Goal: Transaction & Acquisition: Obtain resource

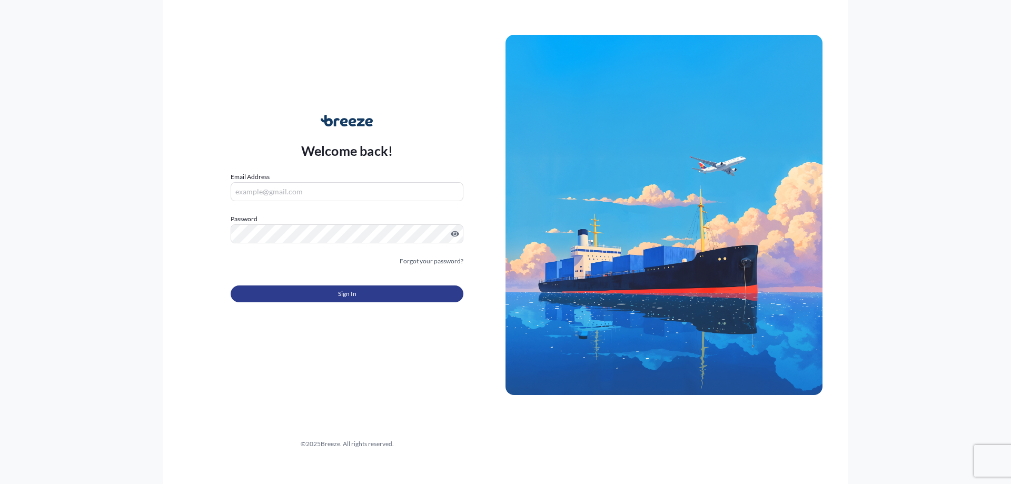
type input "[PERSON_NAME][EMAIL_ADDRESS][PERSON_NAME][DOMAIN_NAME]"
click at [270, 300] on button "Sign In" at bounding box center [347, 294] width 233 height 17
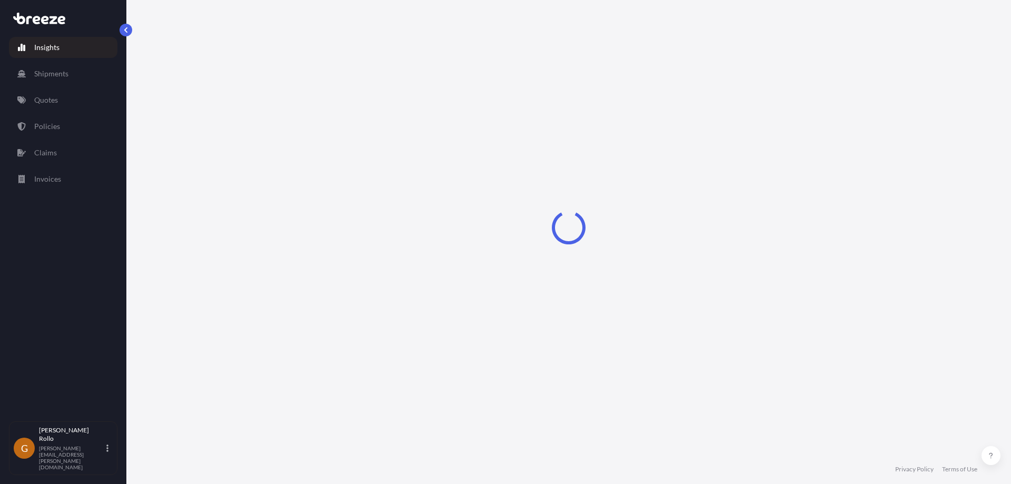
select select "2025"
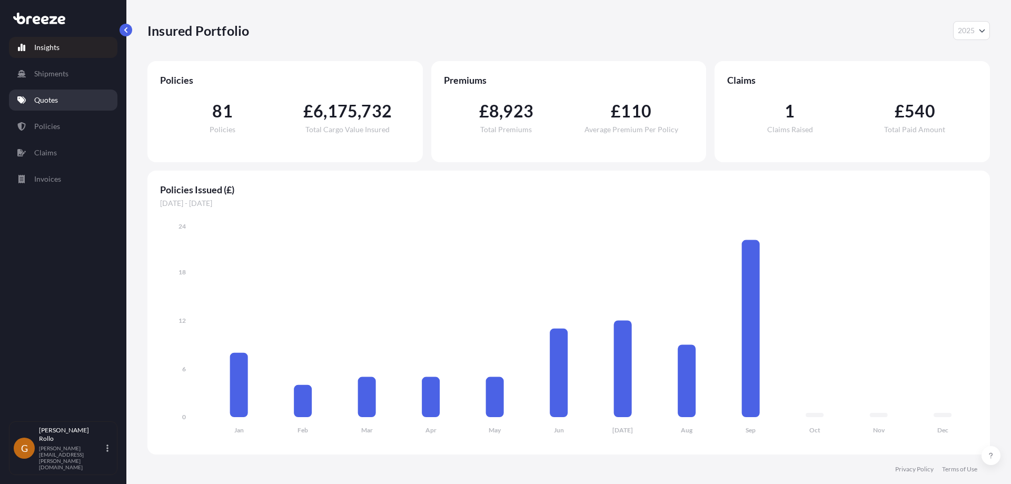
click at [40, 98] on p "Quotes" at bounding box center [46, 100] width 24 height 11
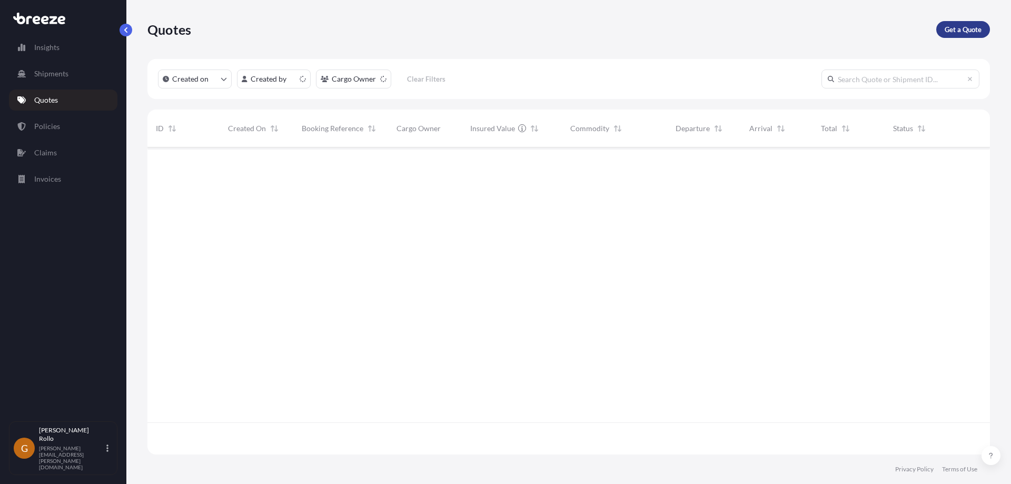
scroll to position [305, 835]
click at [959, 32] on p "Get a Quote" at bounding box center [963, 29] width 37 height 11
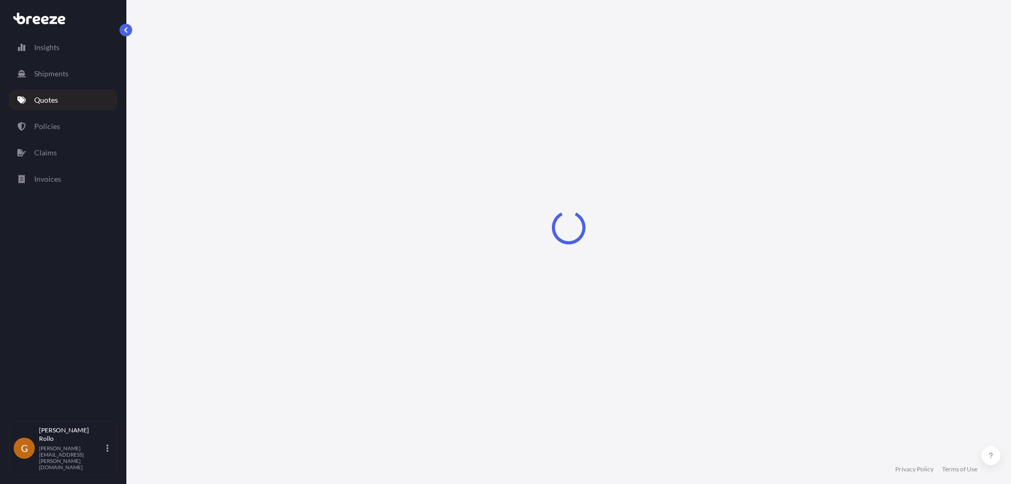
select select "Sea"
select select "1"
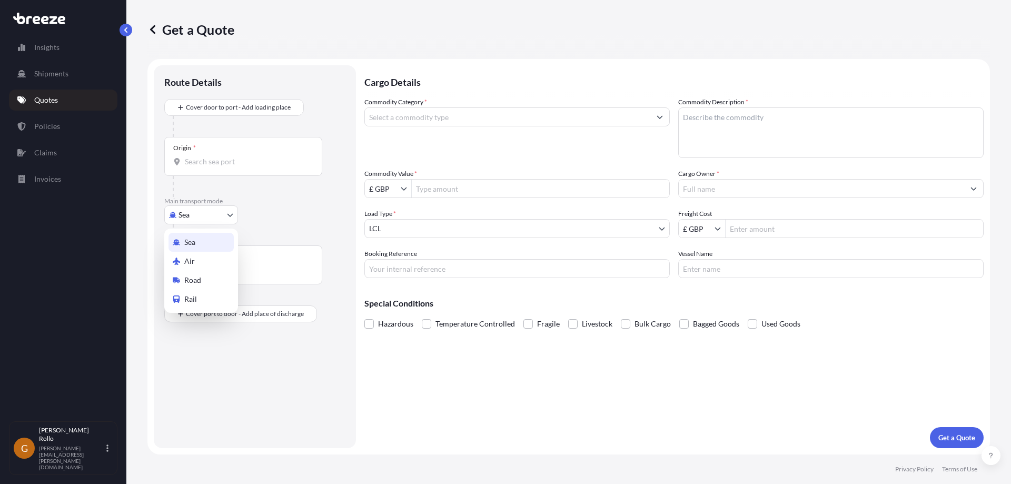
click at [184, 219] on body "Insights Shipments Quotes Policies Claims Invoices G [PERSON_NAME] [PERSON_NAME…" at bounding box center [505, 242] width 1011 height 484
click at [197, 282] on span "Road" at bounding box center [192, 280] width 17 height 11
select select "Road"
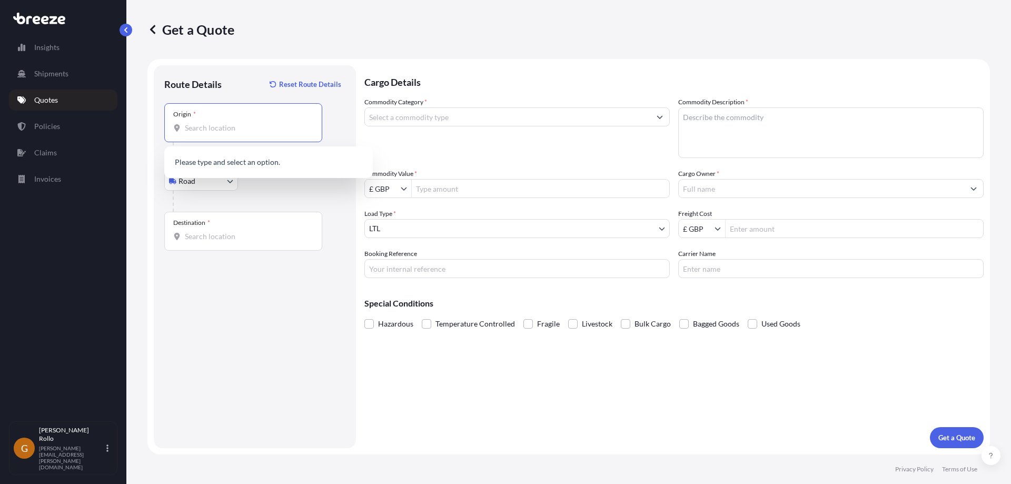
click at [209, 129] on input "Origin *" at bounding box center [247, 128] width 124 height 11
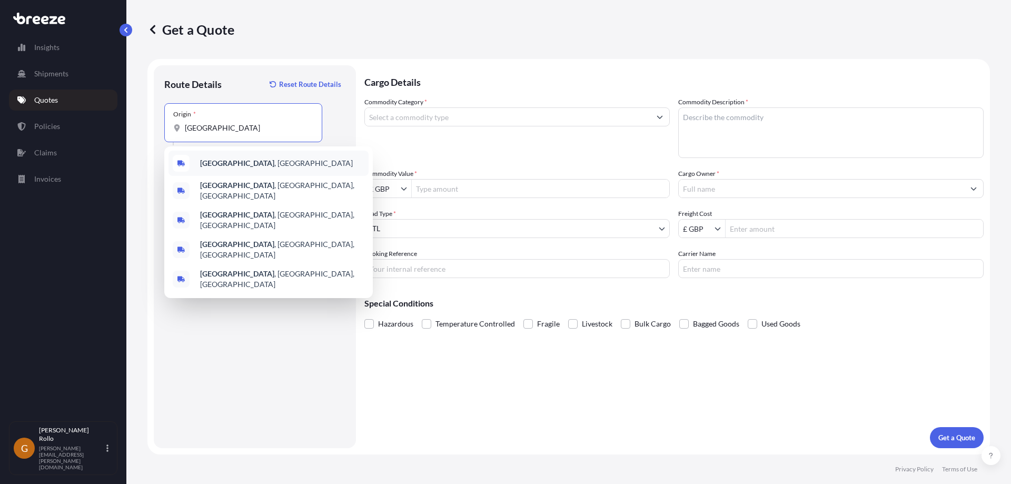
click at [223, 163] on span "[GEOGRAPHIC_DATA] , [GEOGRAPHIC_DATA]" at bounding box center [276, 163] width 153 height 11
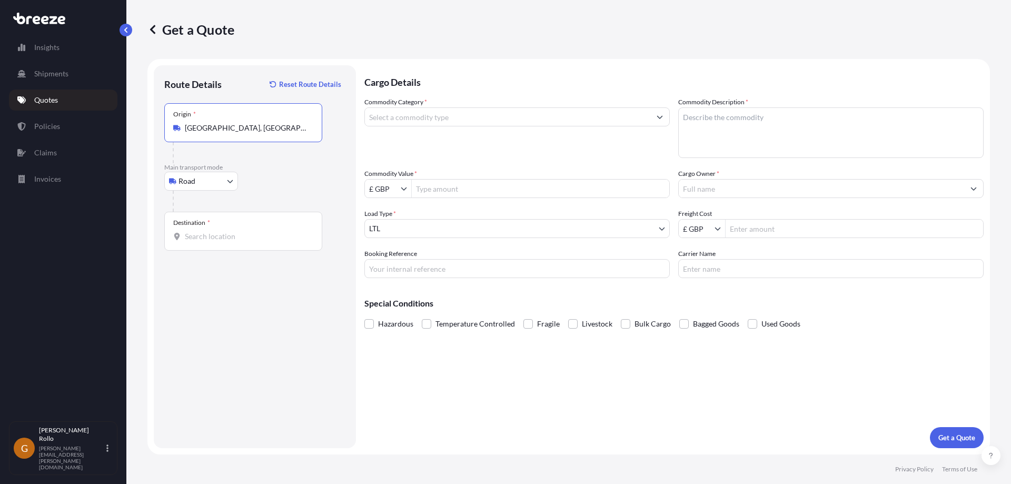
type input "[GEOGRAPHIC_DATA], [GEOGRAPHIC_DATA]"
click at [210, 239] on input "Destination *" at bounding box center [247, 236] width 124 height 11
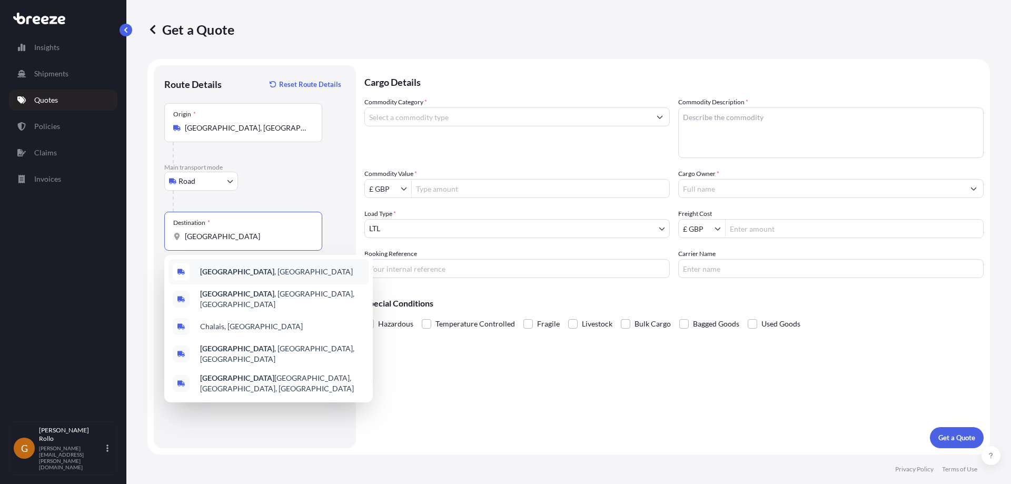
click at [223, 273] on span "[GEOGRAPHIC_DATA] , [GEOGRAPHIC_DATA]" at bounding box center [276, 272] width 153 height 11
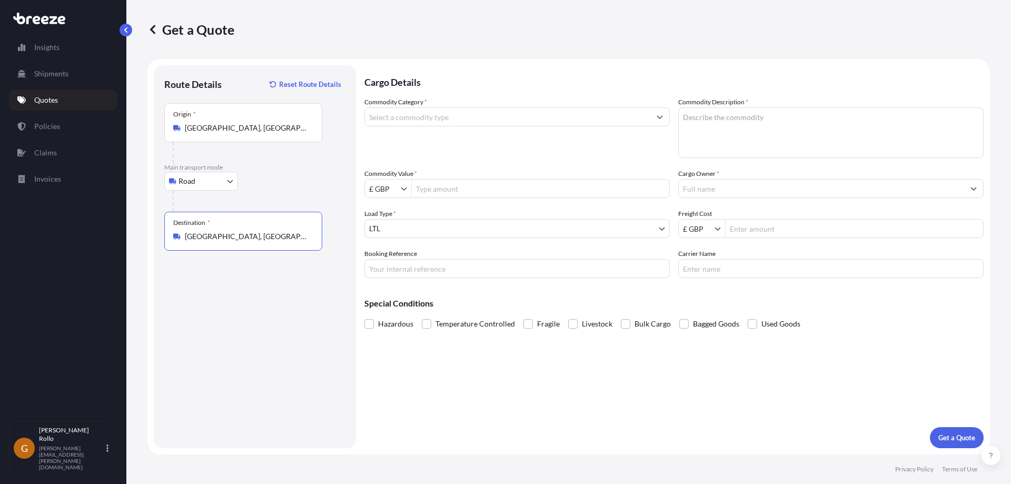
type input "[GEOGRAPHIC_DATA], [GEOGRAPHIC_DATA]"
click at [581, 114] on input "Commodity Category *" at bounding box center [508, 116] width 286 height 19
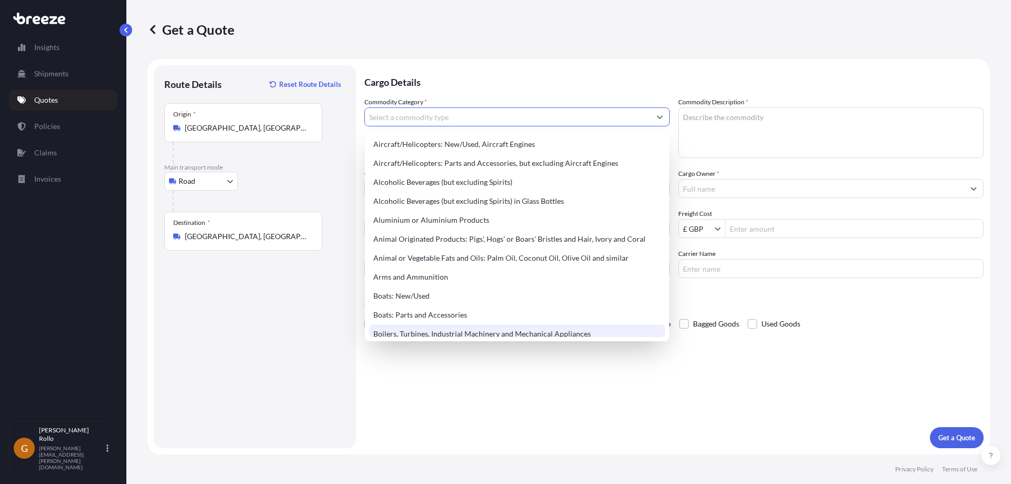
click at [592, 331] on div "Boilers, Turbines, Industrial Machinery and Mechanical Appliances" at bounding box center [517, 334] width 296 height 19
type input "Boilers, Turbines, Industrial Machinery and Mechanical Appliances"
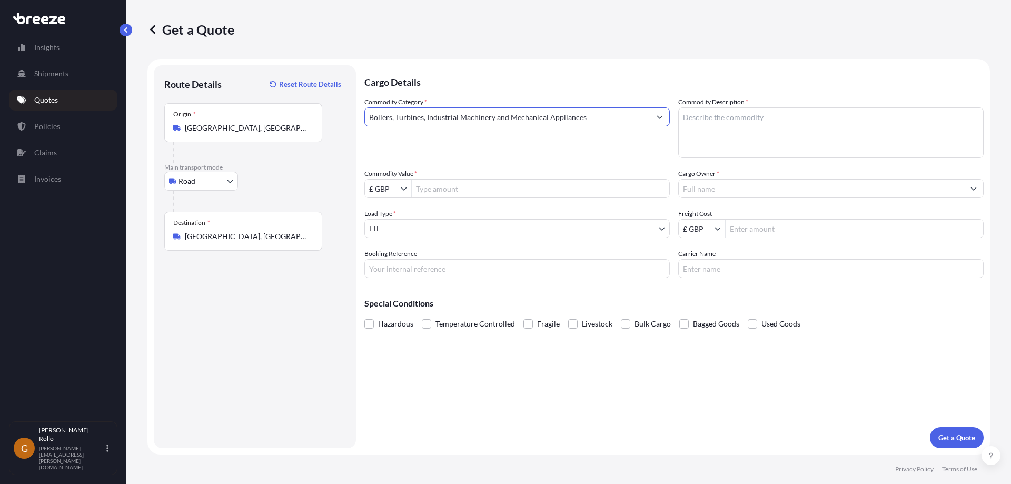
drag, startPoint x: 801, startPoint y: 121, endPoint x: 988, endPoint y: 156, distance: 190.3
click at [802, 121] on textarea "Commodity Description *" at bounding box center [832, 132] width 306 height 51
click at [848, 123] on textarea "Commodity Description *" at bounding box center [832, 132] width 306 height 51
paste textarea "heating equipment"
type textarea "heating equipment"
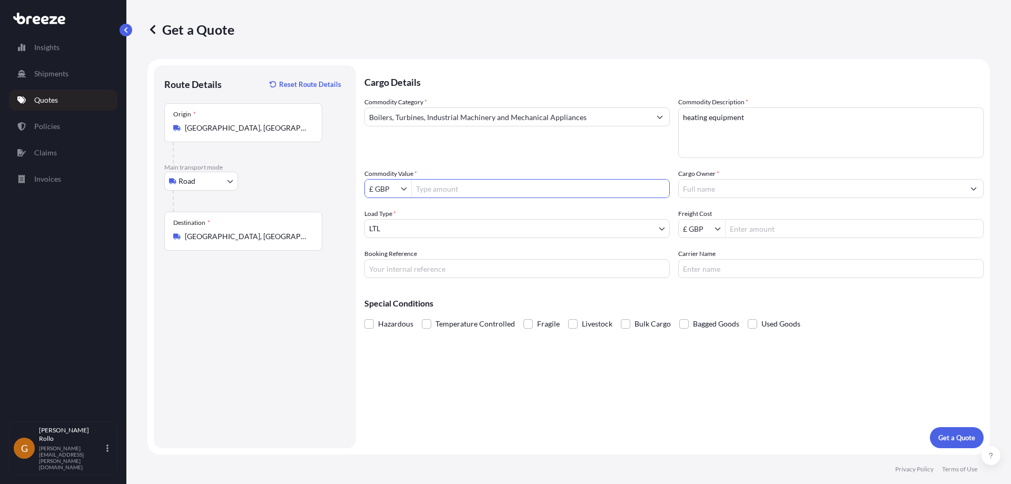
click at [454, 190] on input "Commodity Value *" at bounding box center [541, 188] width 258 height 19
type input "50,000"
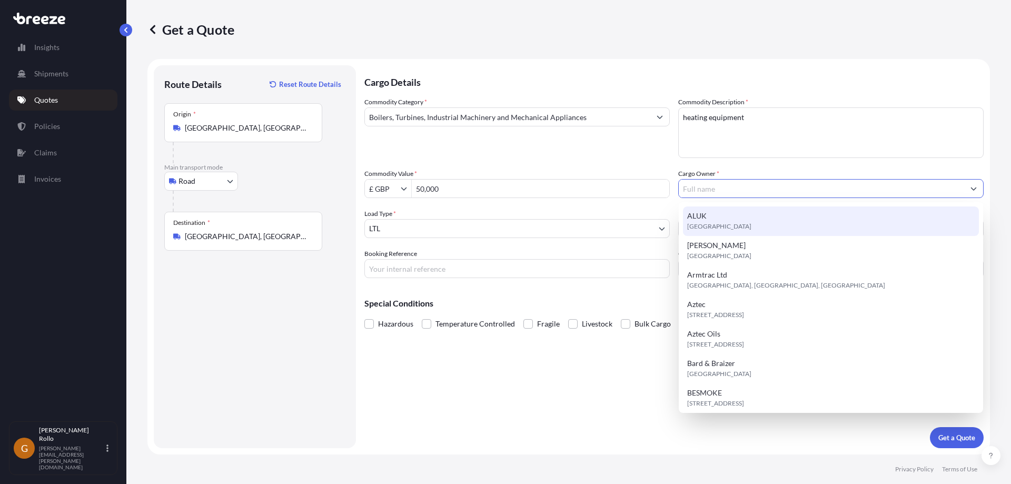
click at [881, 192] on input "Cargo Owner *" at bounding box center [822, 188] width 286 height 19
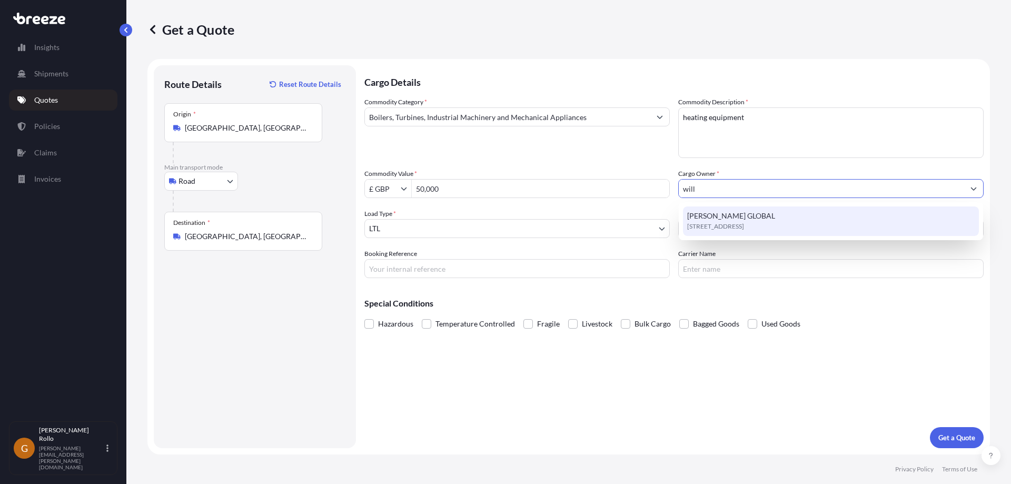
click at [804, 214] on div "[PERSON_NAME][STREET_ADDRESS]" at bounding box center [831, 222] width 296 height 30
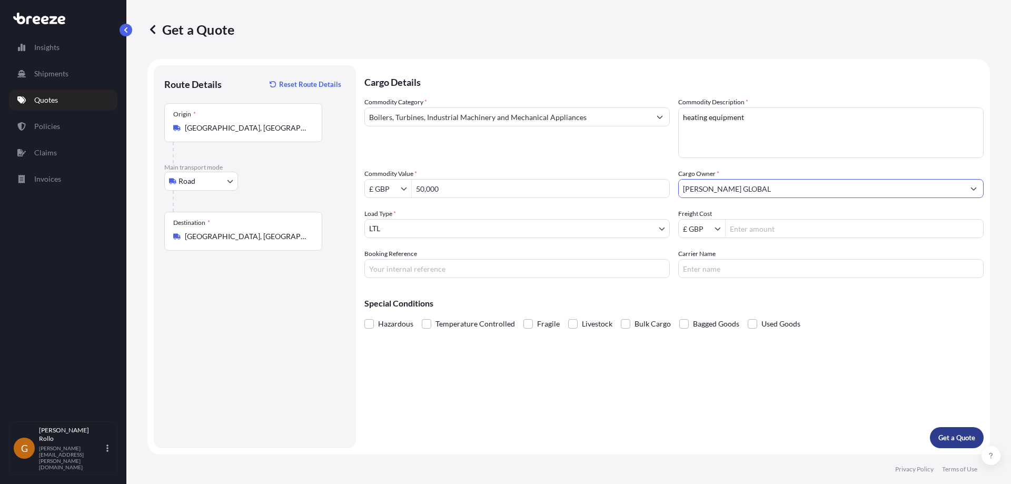
type input "[PERSON_NAME] GLOBAL"
click at [953, 438] on p "Get a Quote" at bounding box center [957, 438] width 37 height 11
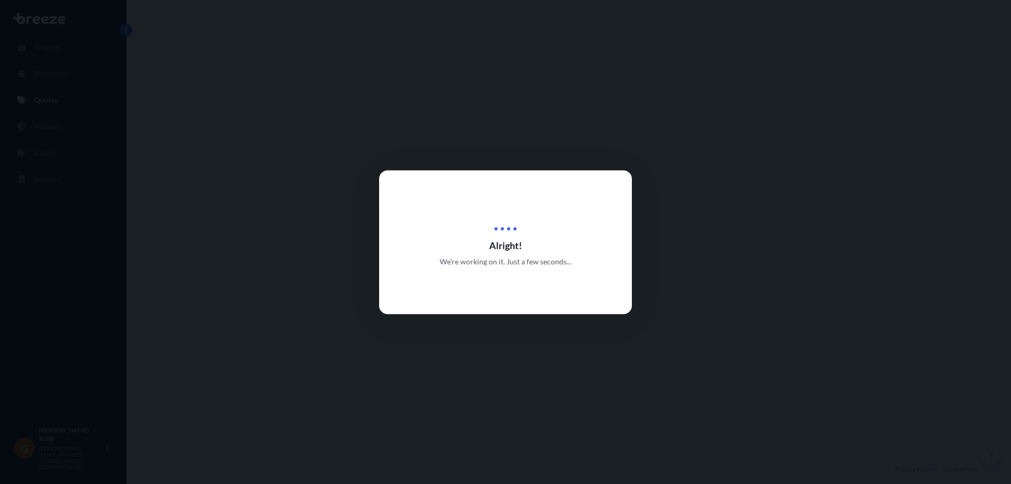
select select "Road"
select select "1"
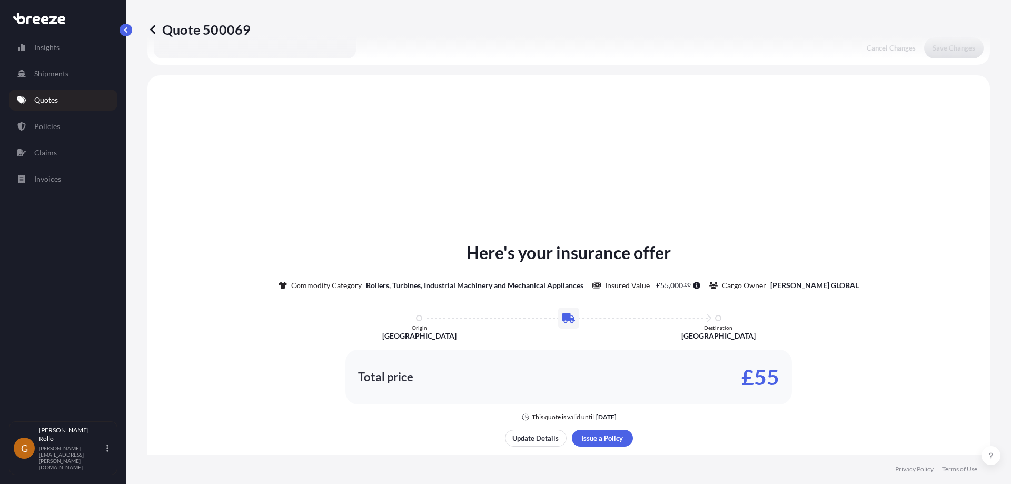
scroll to position [317, 0]
